Goal: Task Accomplishment & Management: Manage account settings

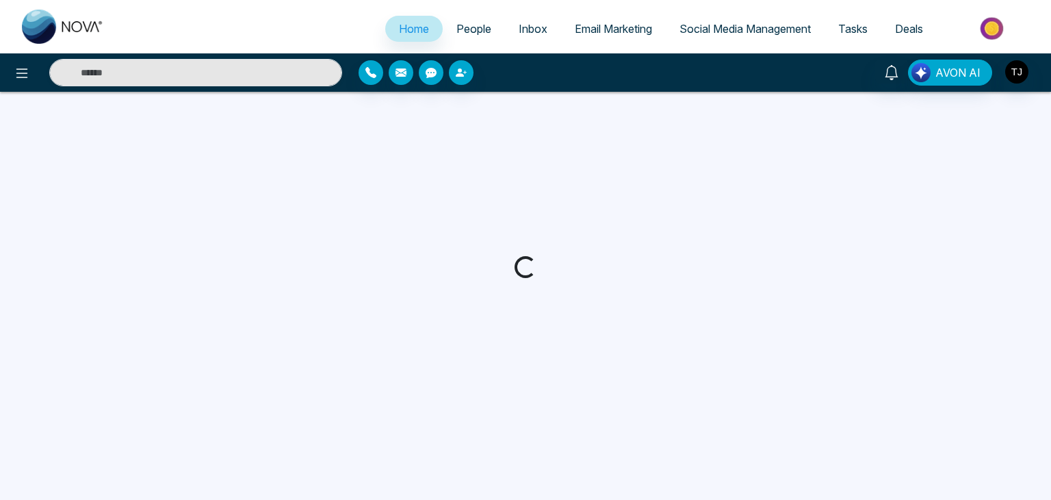
select select "*"
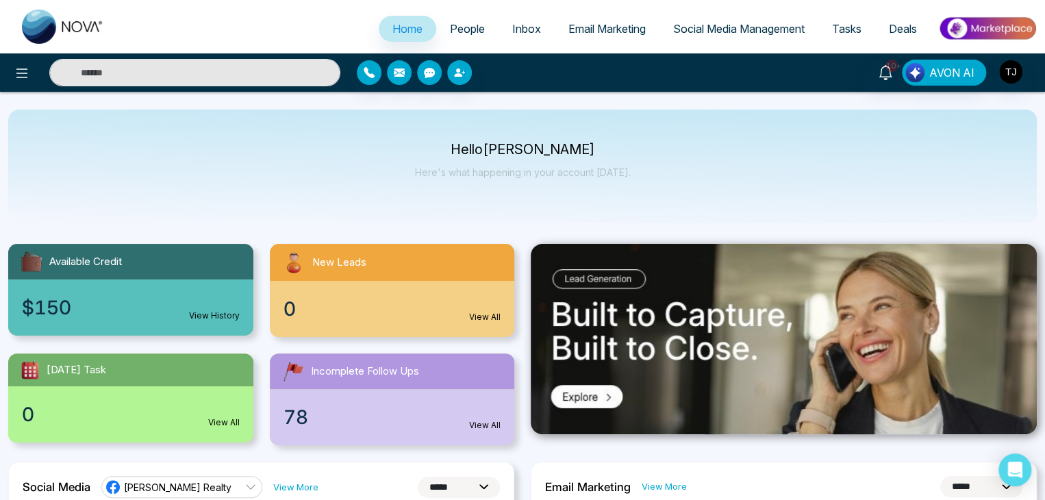
click at [1019, 86] on div "10+ AVON AI" at bounding box center [522, 72] width 1045 height 27
click at [1006, 68] on img "button" at bounding box center [1010, 71] width 23 height 23
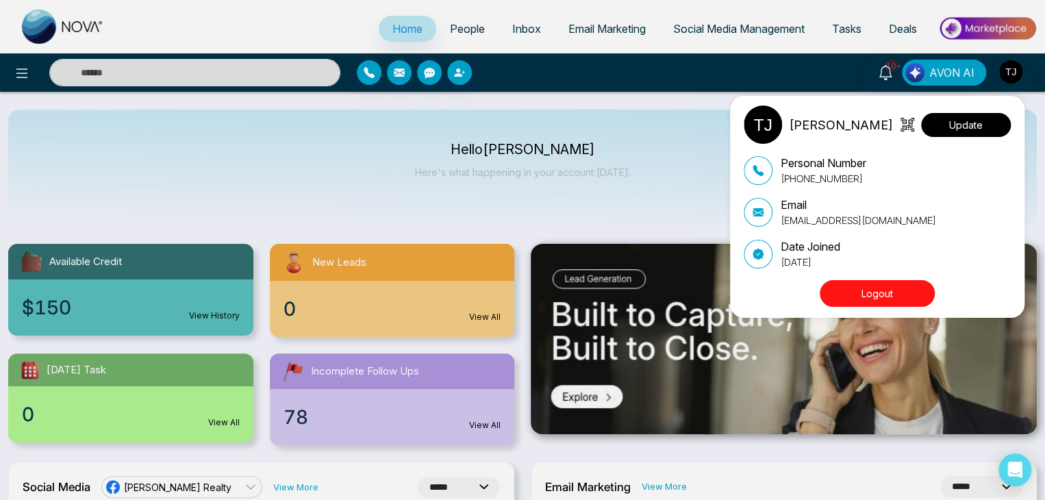
click at [970, 127] on button "Update" at bounding box center [966, 125] width 90 height 24
